Goal: Information Seeking & Learning: Learn about a topic

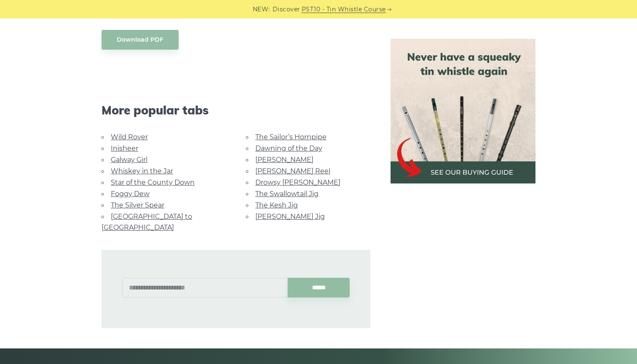
scroll to position [514, 0]
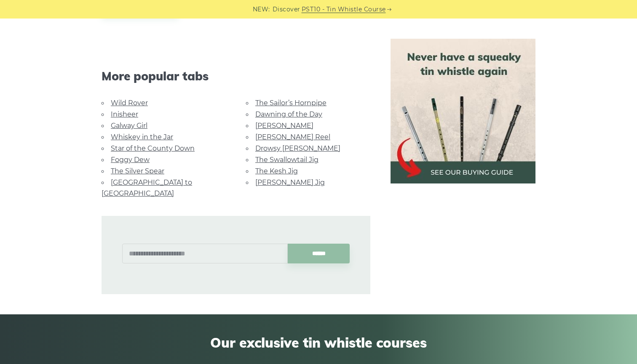
click at [131, 102] on link "Wild Rover" at bounding box center [129, 103] width 37 height 8
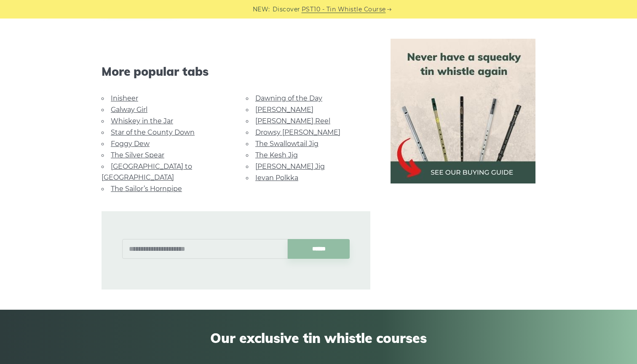
scroll to position [816, 0]
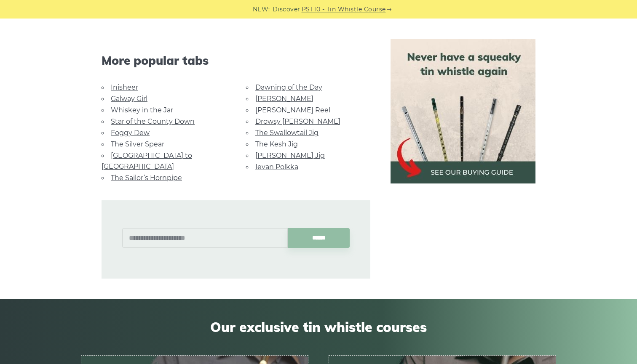
click at [160, 152] on link "[GEOGRAPHIC_DATA] to [GEOGRAPHIC_DATA]" at bounding box center [147, 161] width 91 height 19
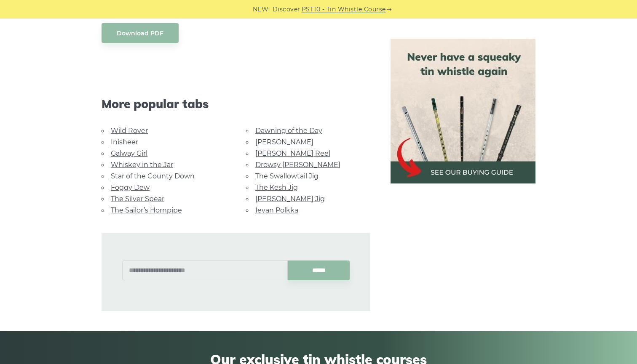
scroll to position [460, 0]
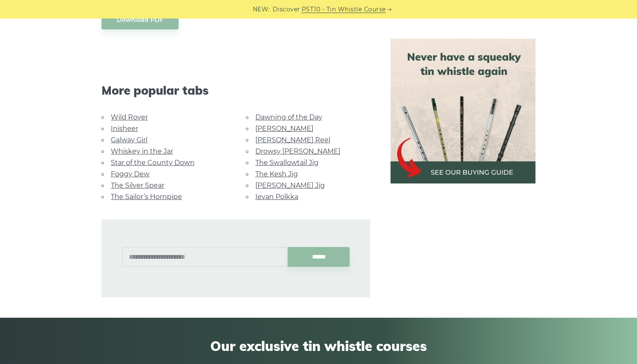
click at [133, 113] on link "Wild Rover" at bounding box center [129, 117] width 37 height 8
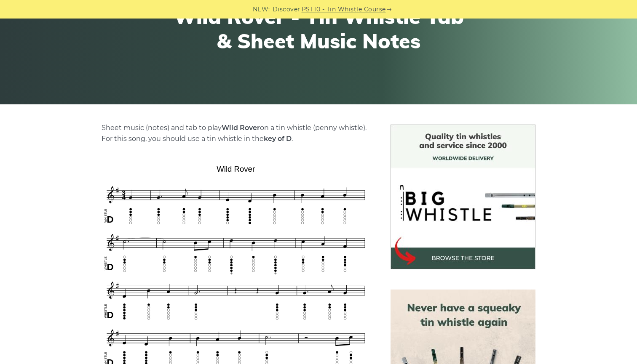
scroll to position [117, 0]
